Goal: Navigation & Orientation: Find specific page/section

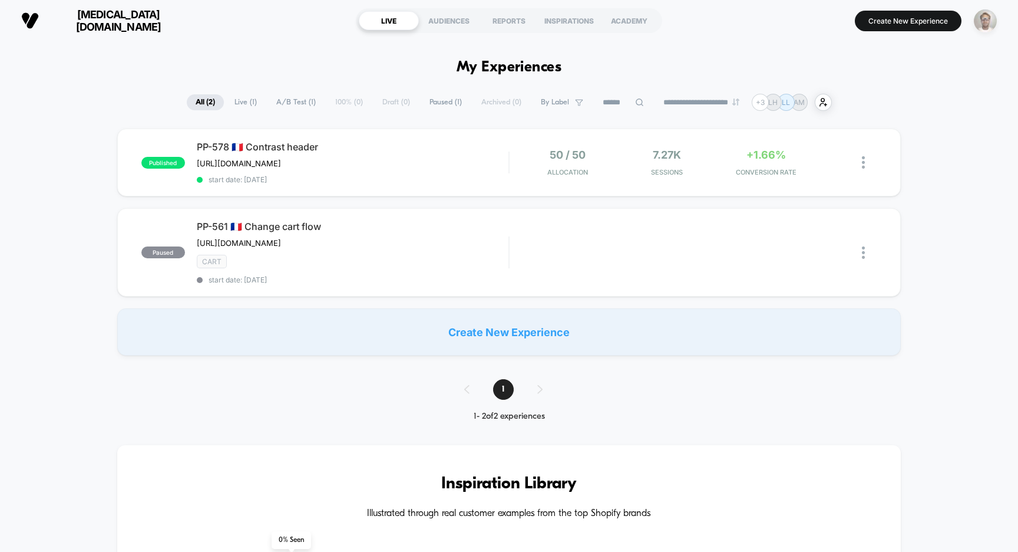
click at [979, 21] on img "button" at bounding box center [985, 20] width 23 height 23
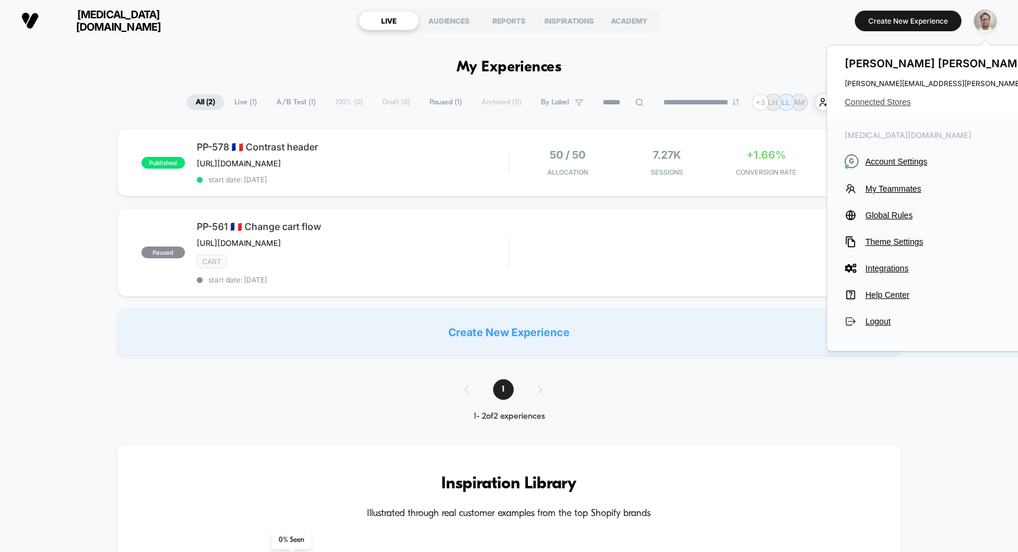
click at [901, 103] on span "Connected Stores" at bounding box center [991, 101] width 292 height 9
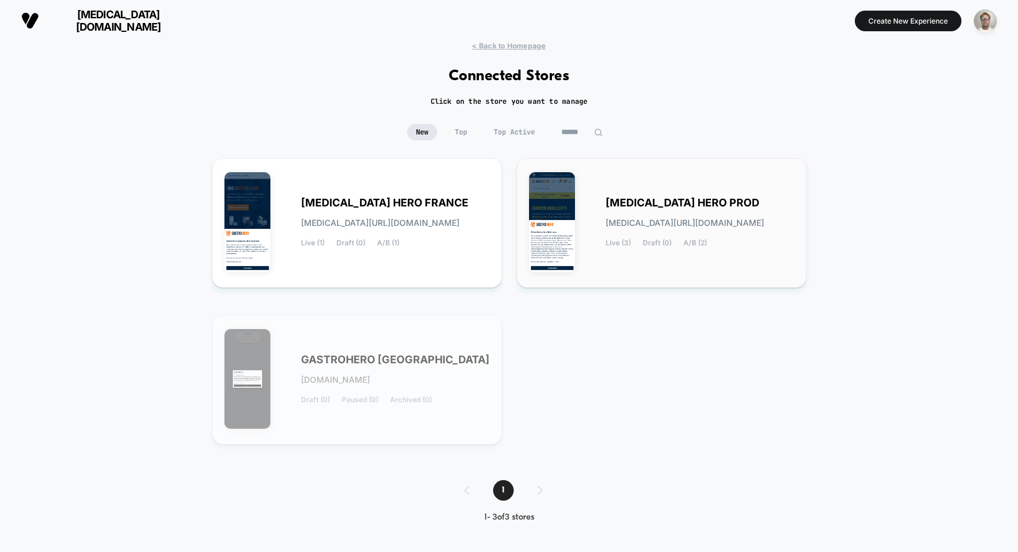
click at [713, 200] on span "[MEDICAL_DATA] HERO PROD" at bounding box center [683, 203] width 154 height 8
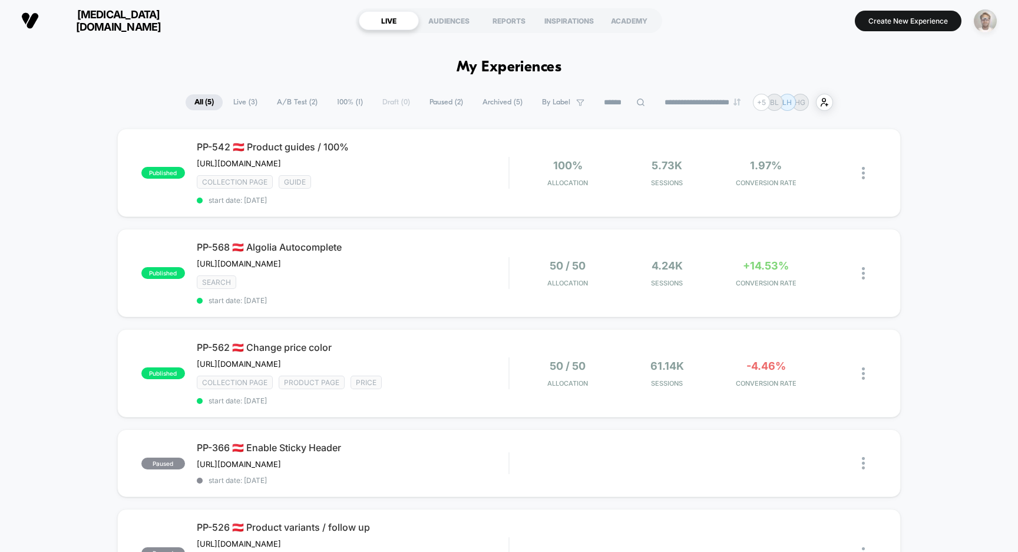
click at [987, 14] on img "button" at bounding box center [985, 20] width 23 height 23
